Goal: Communication & Community: Ask a question

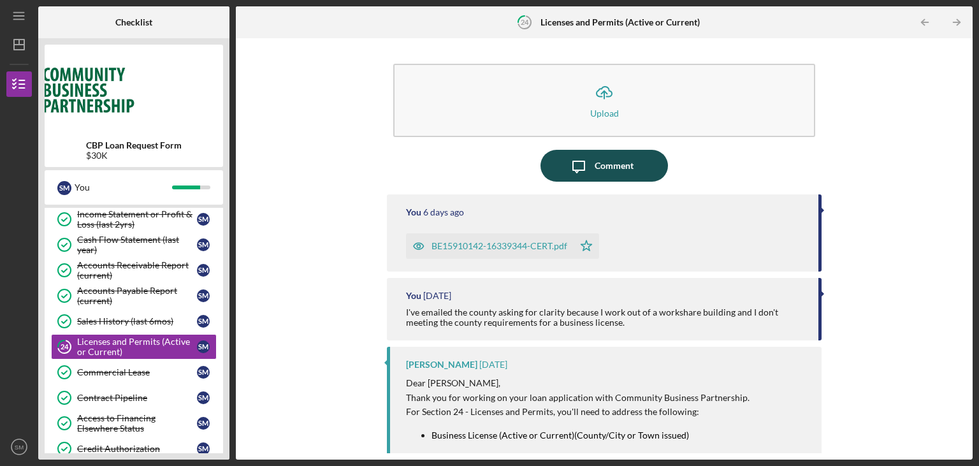
click at [603, 162] on div "Comment" at bounding box center [614, 166] width 39 height 32
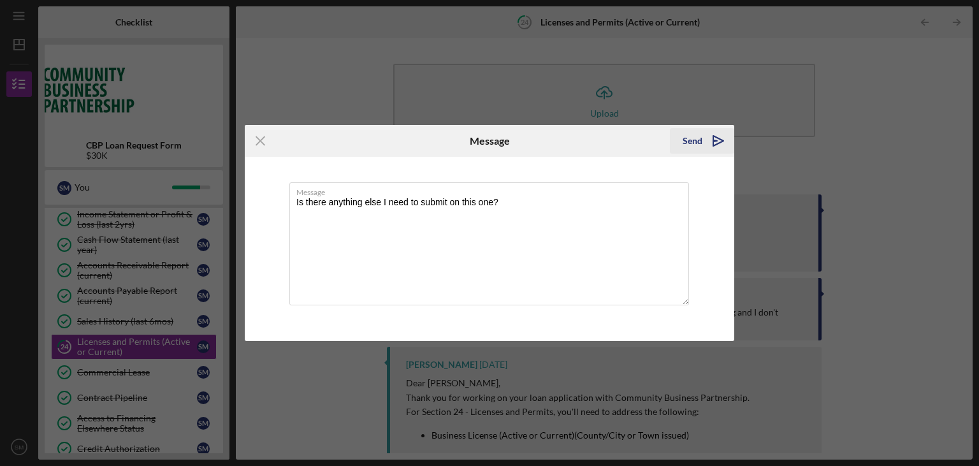
type textarea "Is there anything else I need to submit on this one?"
click at [725, 147] on icon "Icon/icon-invite-send" at bounding box center [719, 141] width 32 height 32
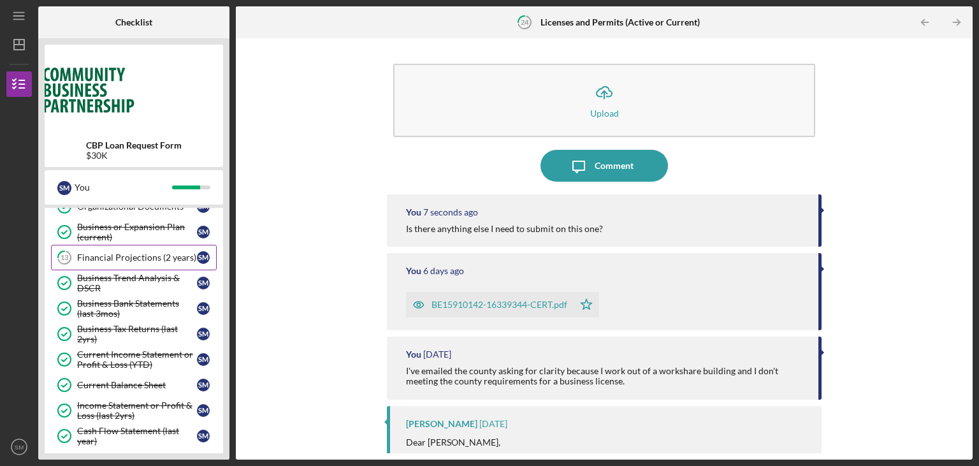
scroll to position [221, 0]
click at [144, 249] on link "13 Financial Projections (2 years) S M" at bounding box center [134, 259] width 166 height 26
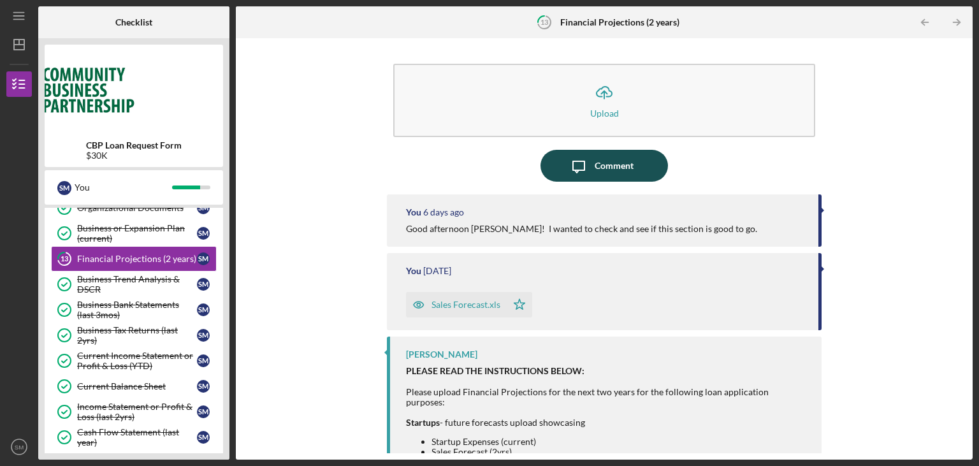
click at [618, 168] on div "Comment" at bounding box center [614, 166] width 39 height 32
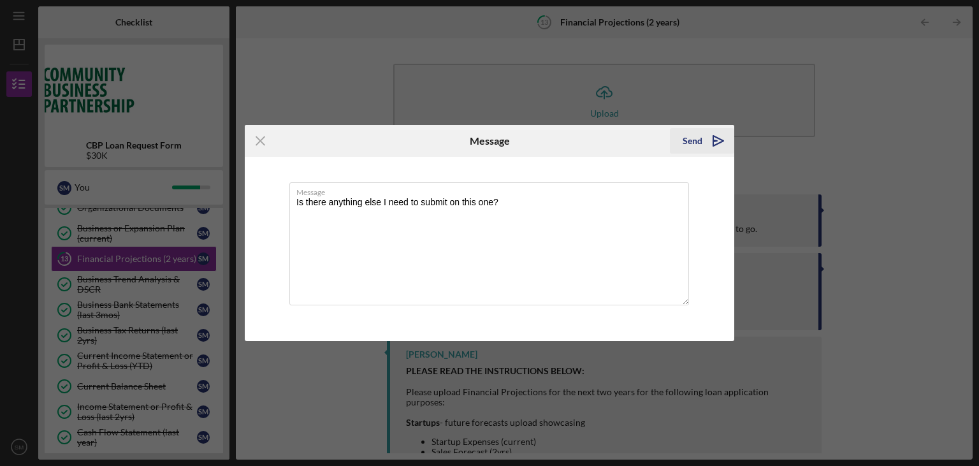
type textarea "Is there anything else I need to submit on this one?"
click at [702, 146] on div "Send" at bounding box center [693, 141] width 20 height 26
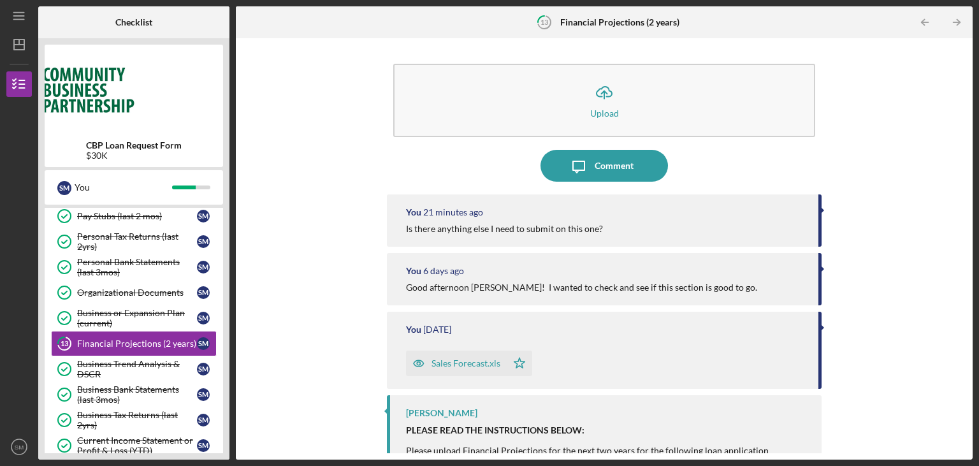
scroll to position [135, 0]
drag, startPoint x: 261, startPoint y: 179, endPoint x: 236, endPoint y: 131, distance: 53.9
click at [261, 179] on div "Icon/Upload Upload Icon/Message Comment You 22 minutes ago Is there anything el…" at bounding box center [604, 249] width 724 height 409
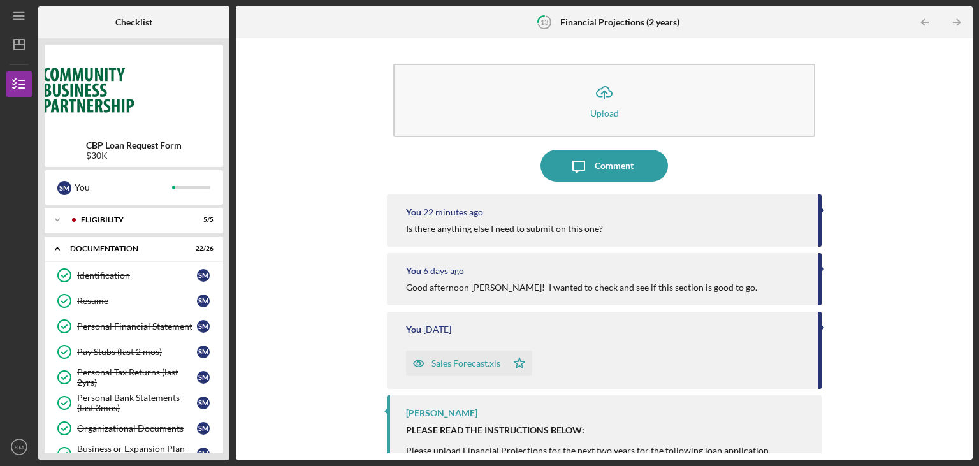
scroll to position [135, 0]
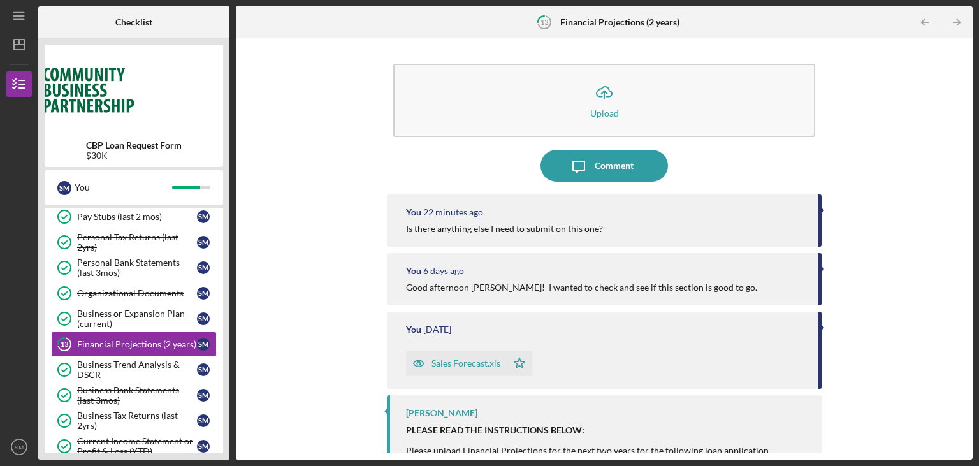
drag, startPoint x: 876, startPoint y: 50, endPoint x: 882, endPoint y: 58, distance: 10.1
click at [882, 58] on div "Icon/Upload Upload Icon/Message Comment You 22 minutes ago Is there anything el…" at bounding box center [604, 249] width 724 height 409
